Goal: Task Accomplishment & Management: Manage account settings

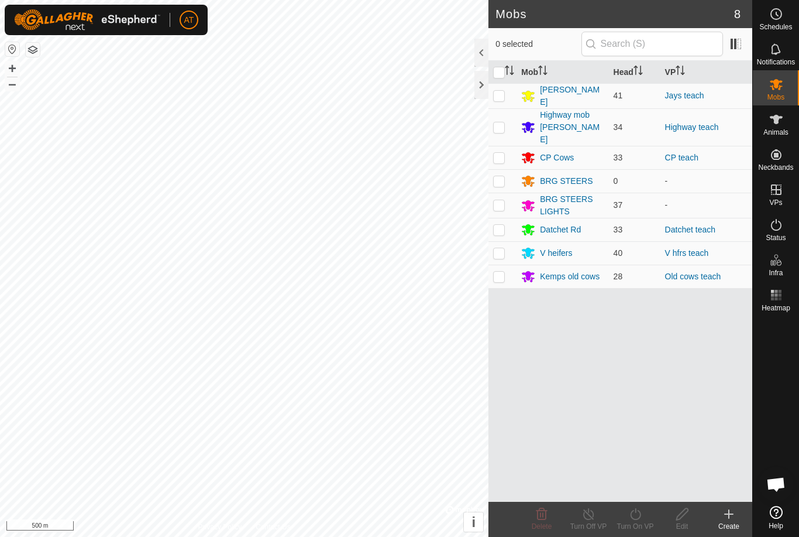
click at [508, 264] on td at bounding box center [503, 275] width 28 height 23
checkbox input "true"
